Goal: Navigation & Orientation: Understand site structure

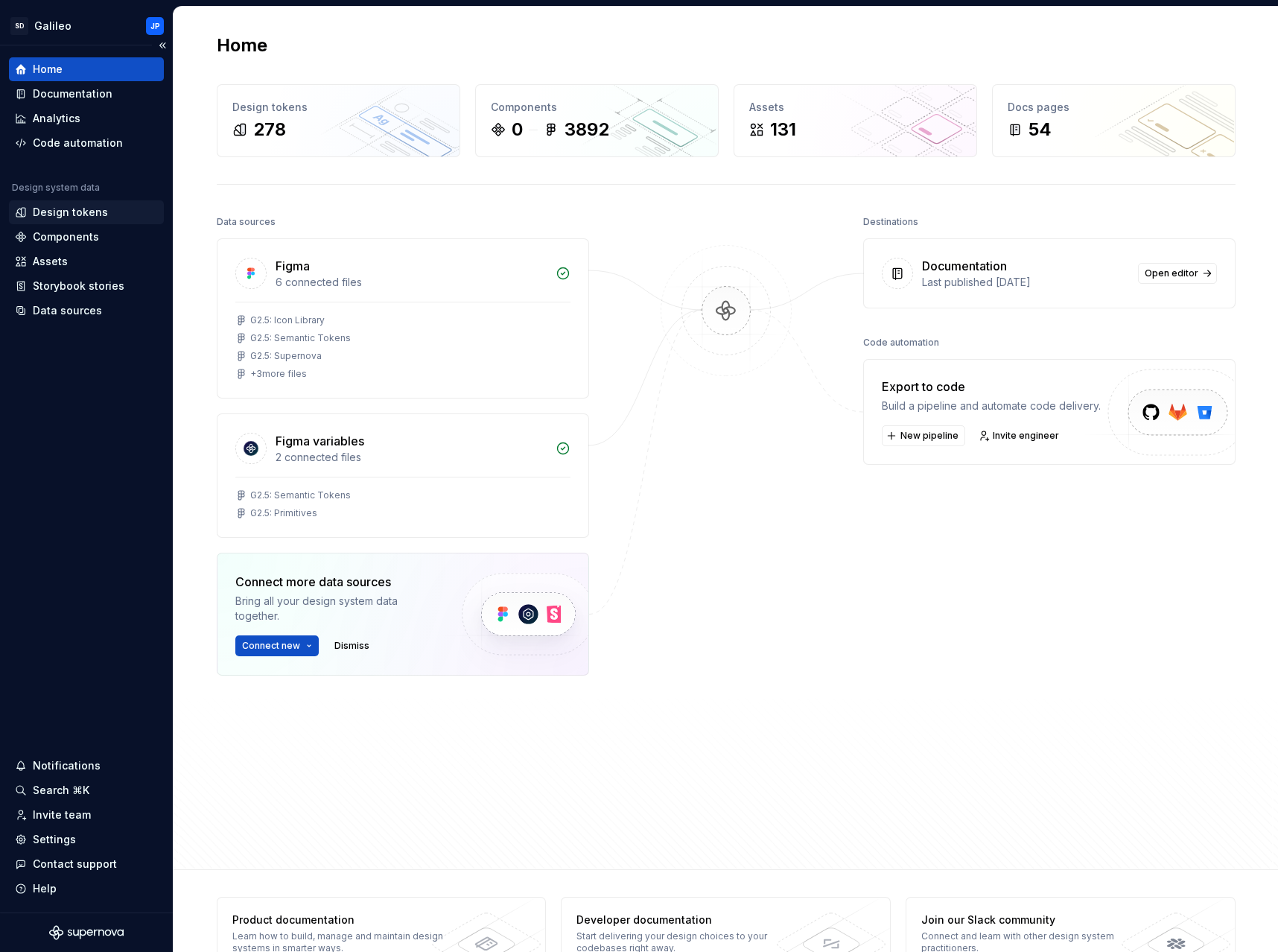
click at [76, 217] on div "Design tokens" at bounding box center [70, 212] width 75 height 15
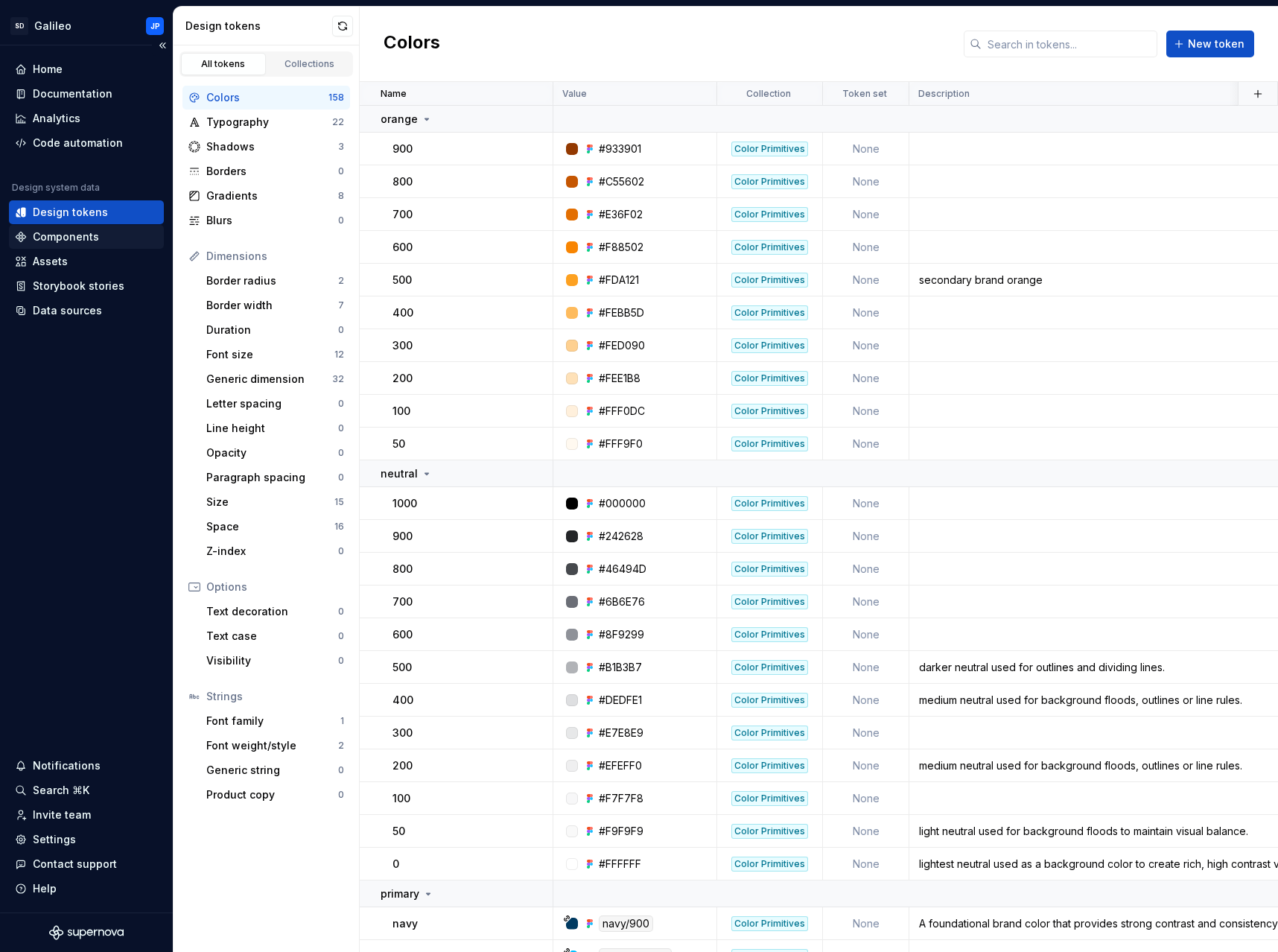
click at [100, 234] on div "Components" at bounding box center [86, 236] width 143 height 15
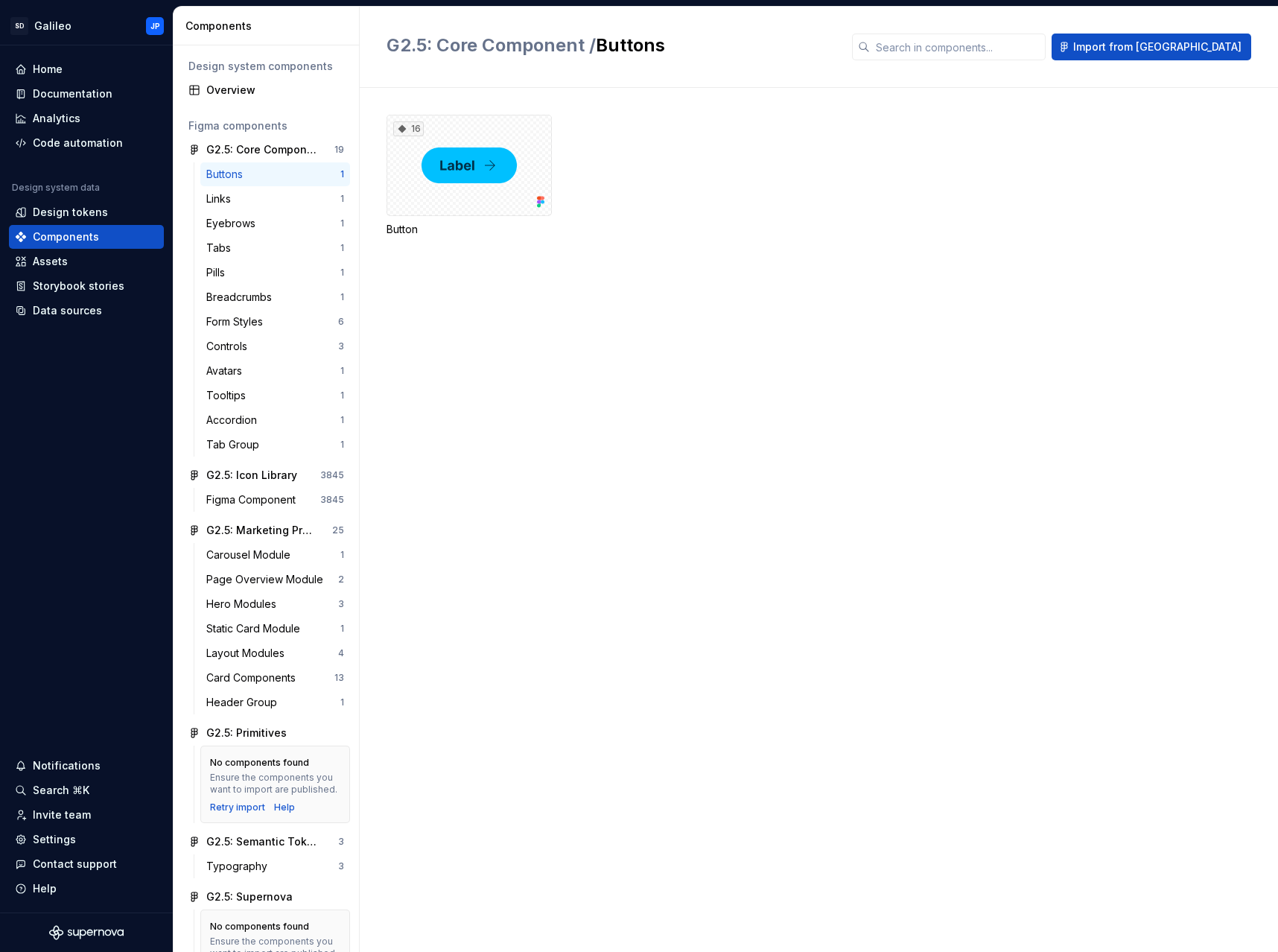
click at [239, 177] on div "Buttons" at bounding box center [227, 173] width 42 height 15
click at [216, 206] on div "Links" at bounding box center [221, 198] width 30 height 15
click at [255, 228] on div "Eyebrows" at bounding box center [234, 222] width 55 height 15
click at [235, 253] on div "Tabs" at bounding box center [221, 248] width 30 height 15
click at [241, 172] on div "Buttons" at bounding box center [227, 173] width 42 height 15
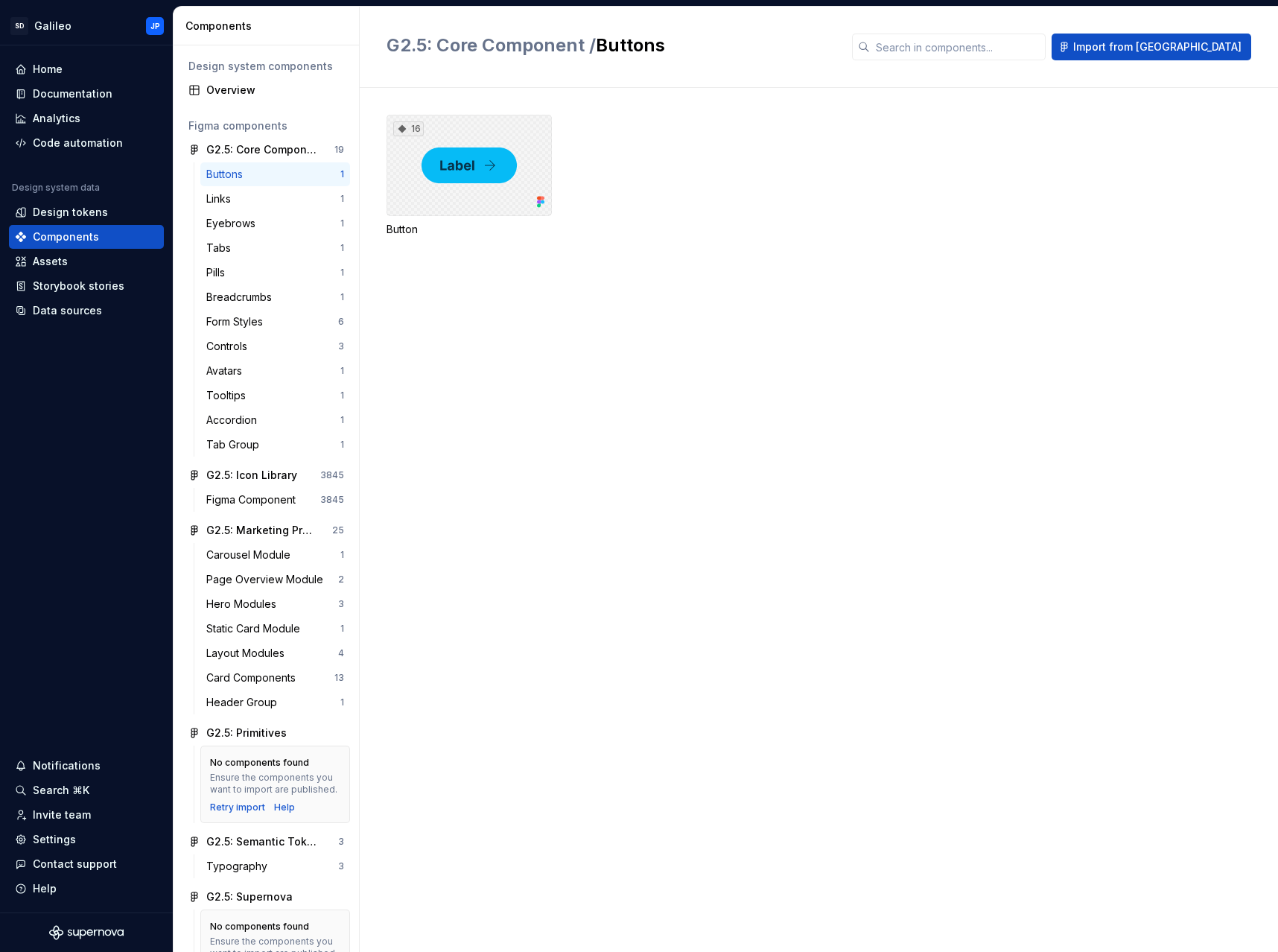
click at [493, 175] on div "16" at bounding box center [469, 165] width 166 height 101
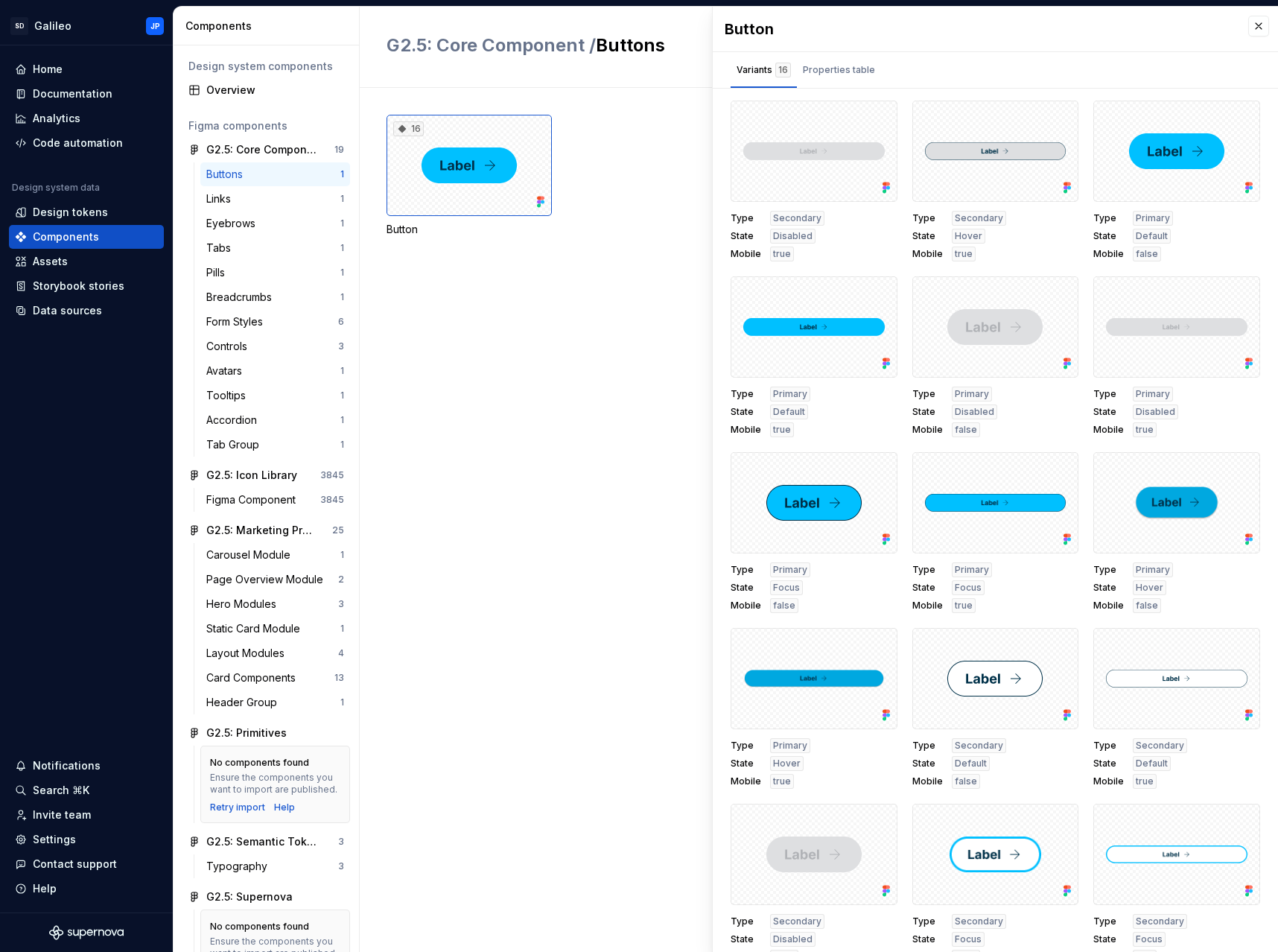
click at [917, 35] on div "Button" at bounding box center [978, 28] width 508 height 21
click at [262, 558] on div "Carousel Module" at bounding box center [252, 554] width 90 height 15
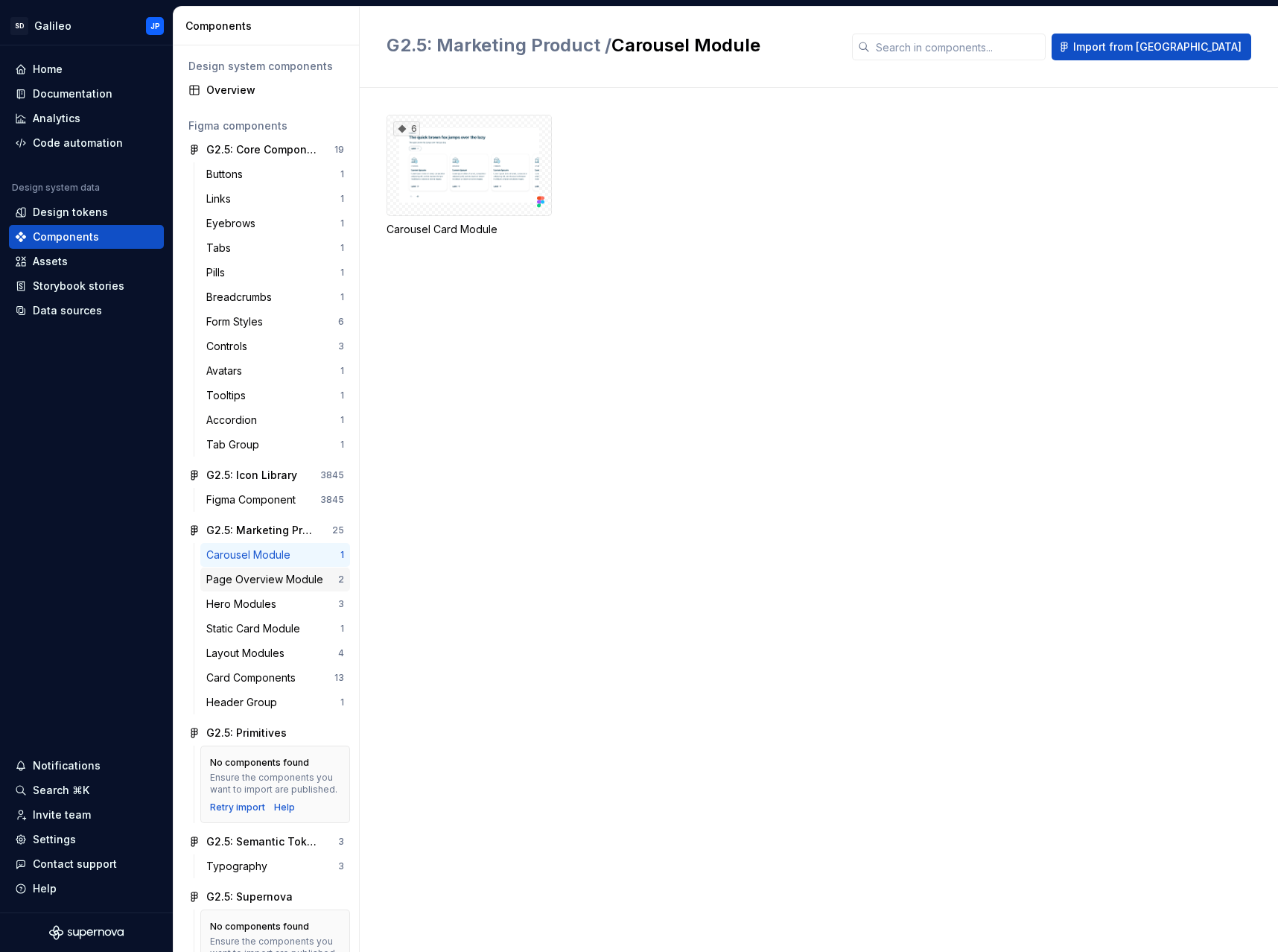
click at [260, 579] on div "Page Overview Module" at bounding box center [267, 579] width 122 height 15
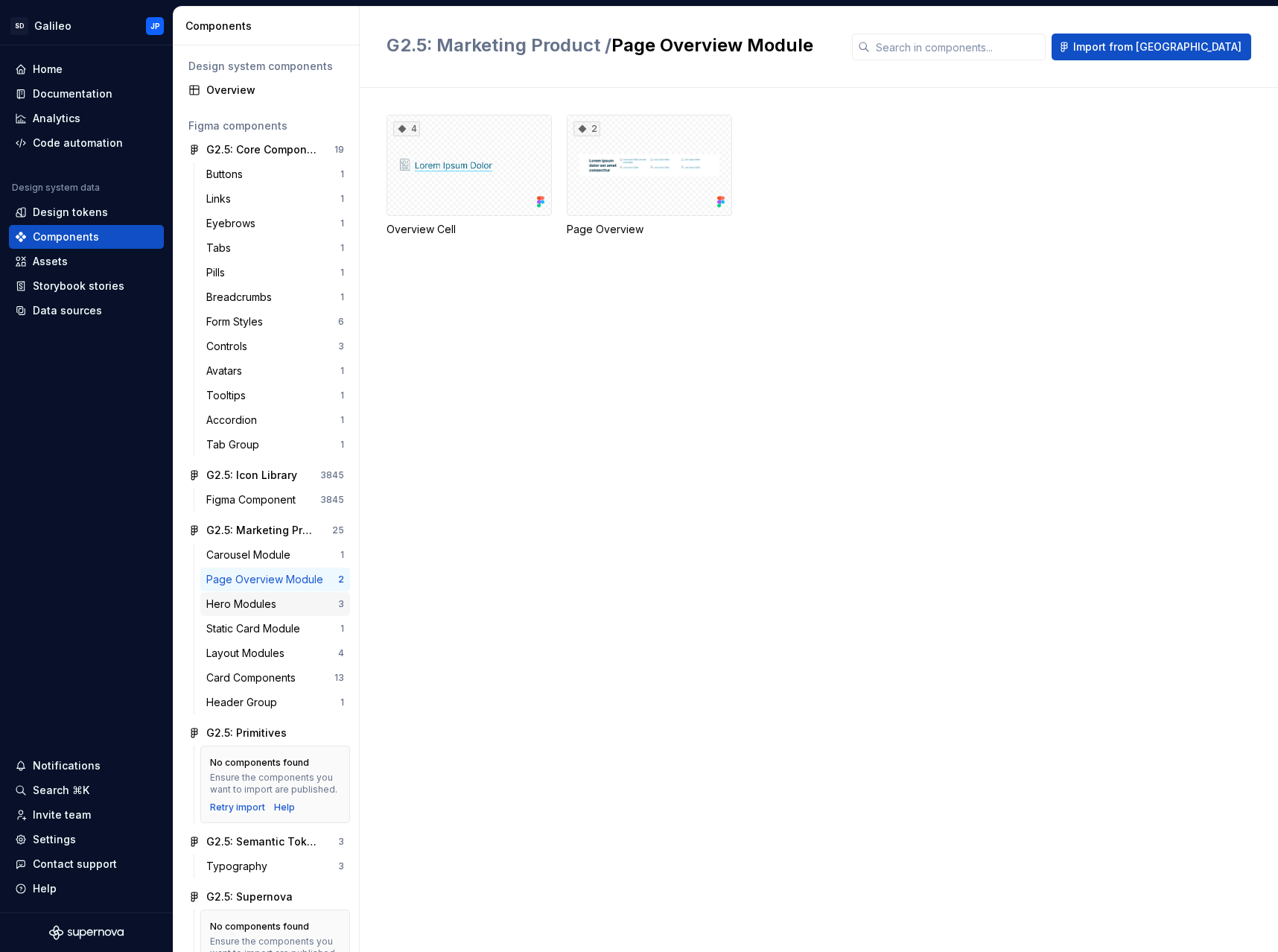
click at [253, 599] on div "Hero Modules" at bounding box center [245, 603] width 76 height 15
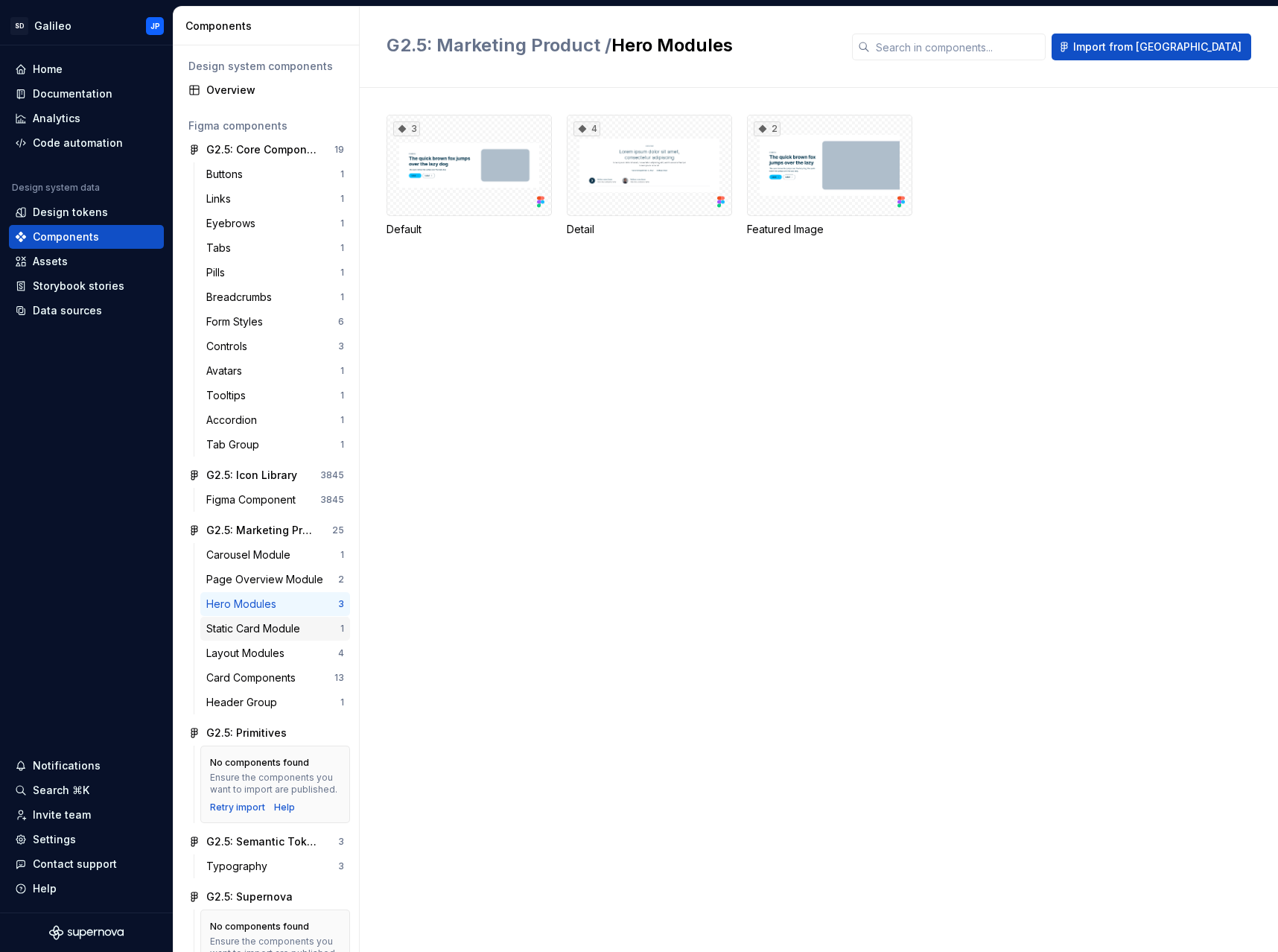
click at [268, 628] on div "Static Card Module" at bounding box center [257, 628] width 100 height 15
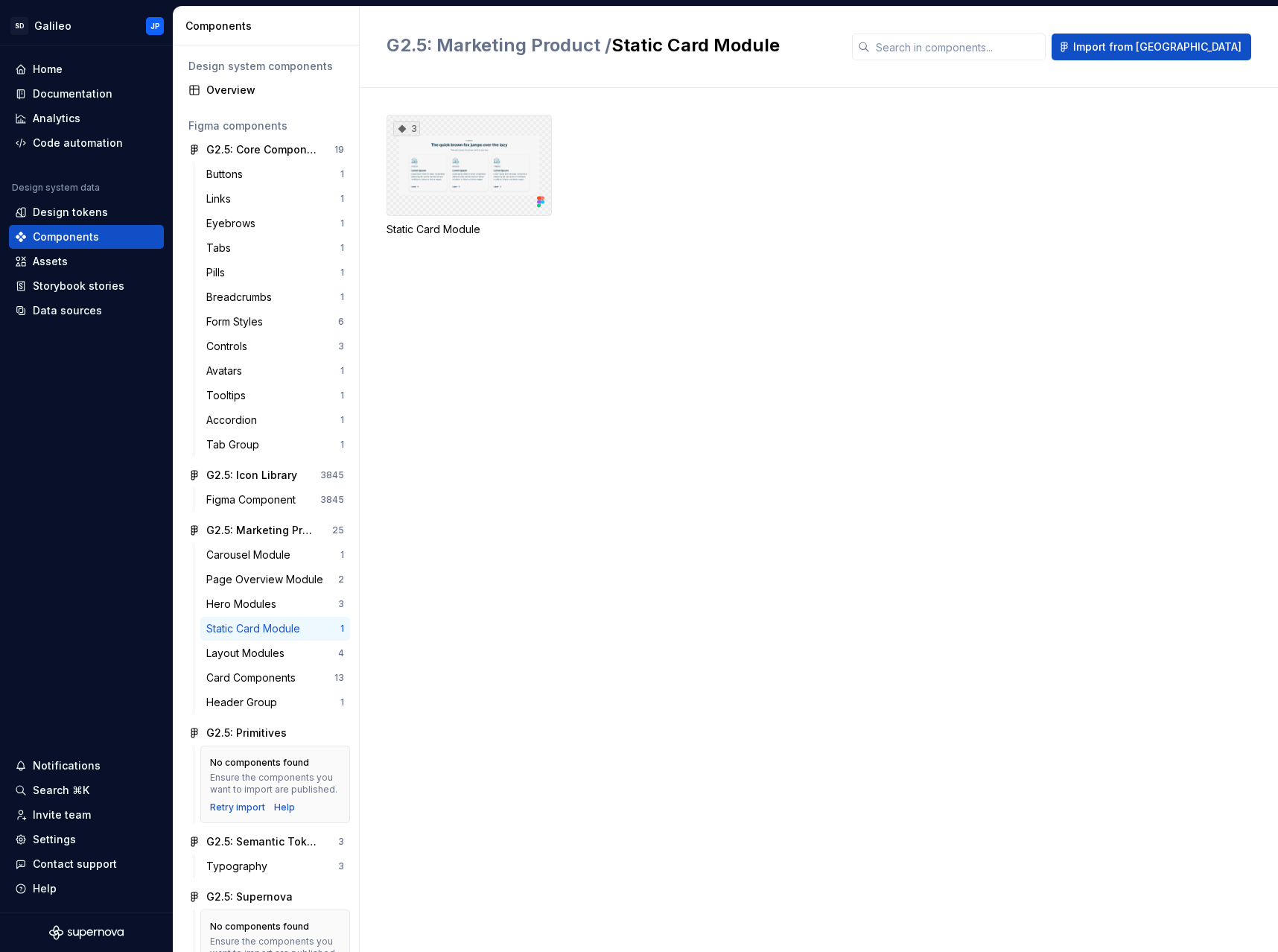
click at [464, 135] on div "3" at bounding box center [469, 165] width 166 height 101
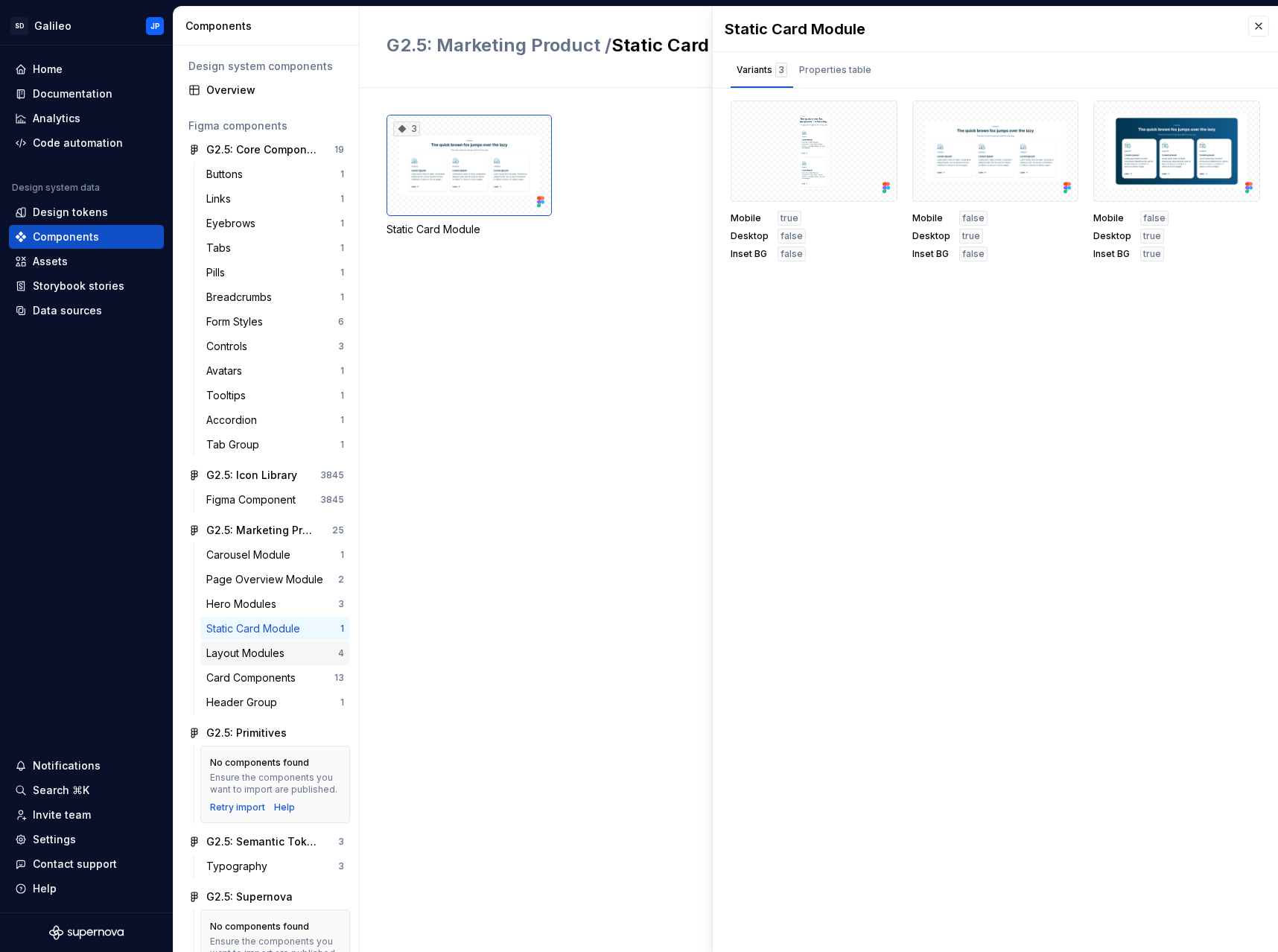
click at [232, 649] on div "Layout Modules" at bounding box center [249, 652] width 84 height 15
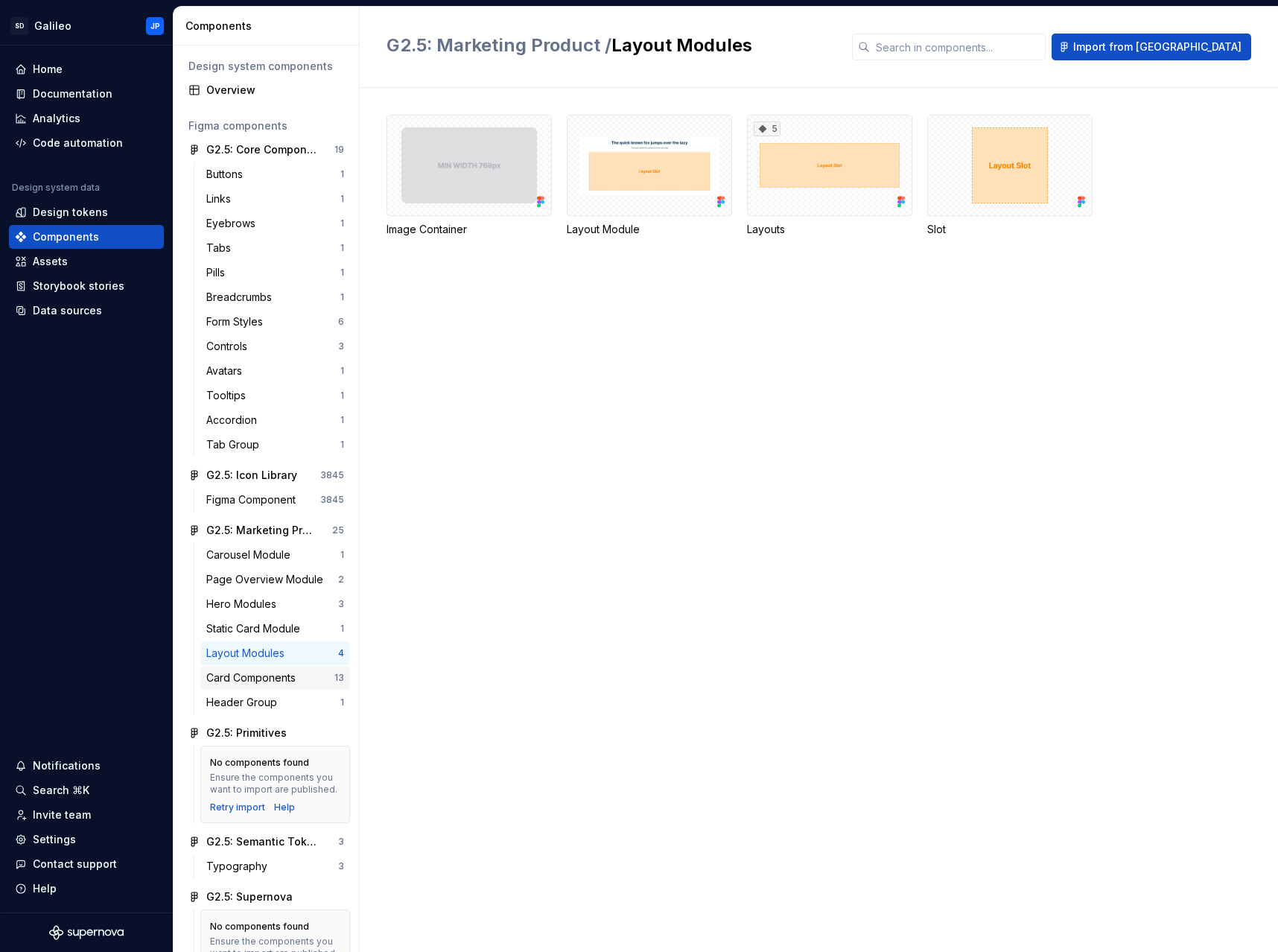
click at [245, 679] on div "Card Components" at bounding box center [254, 677] width 95 height 15
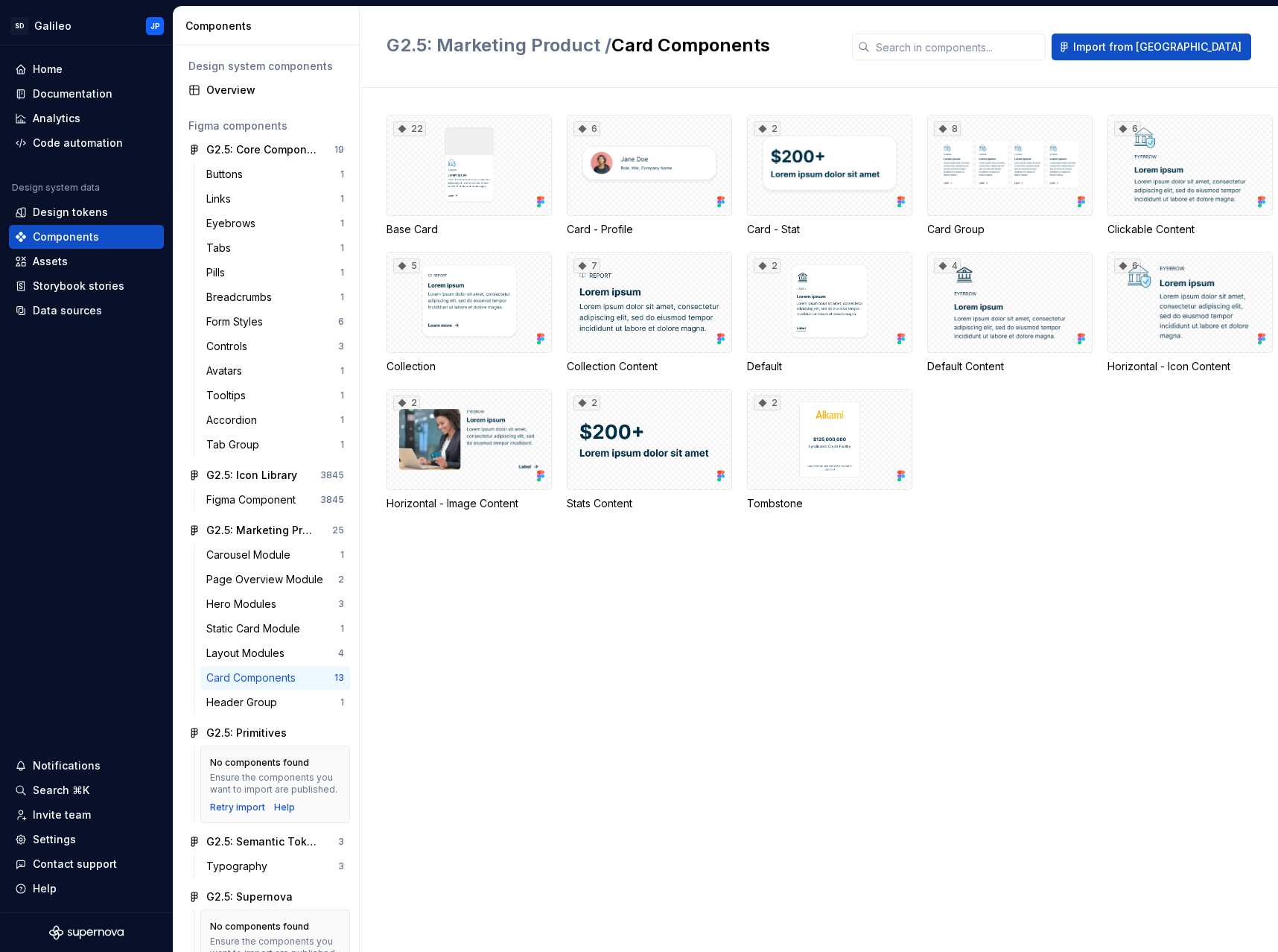
click at [551, 570] on div "22 Base Card 6 Card - Profile 2 Card - Stat 8 Card Group 6 Clickable Content 5 …" at bounding box center [832, 520] width 891 height 864
click at [721, 661] on div "22 Base Card 6 Card - Profile 2 Card - Stat 8 Card Group 6 Clickable Content 5 …" at bounding box center [832, 520] width 891 height 864
